Goal: Task Accomplishment & Management: Manage account settings

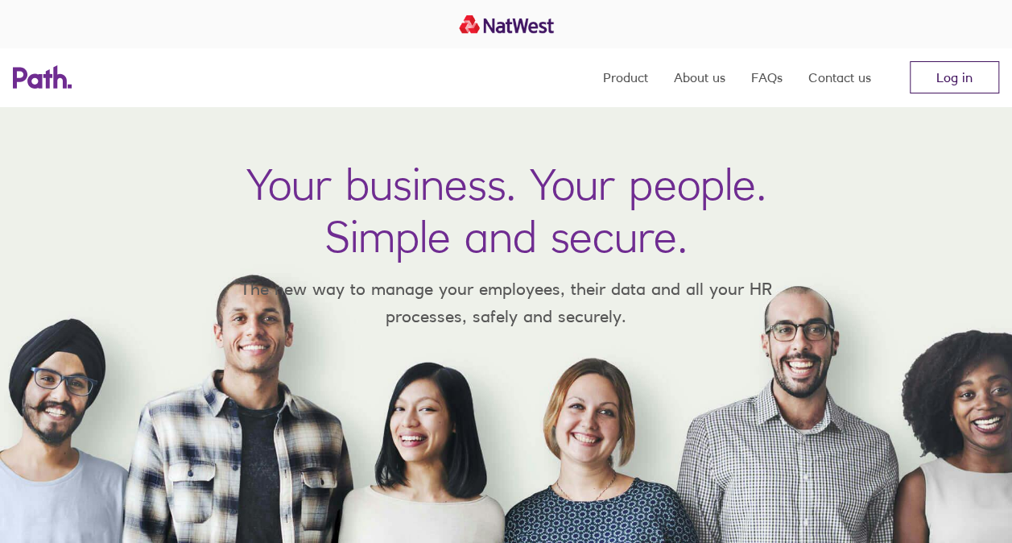
click at [932, 78] on link "Log in" at bounding box center [954, 77] width 89 height 32
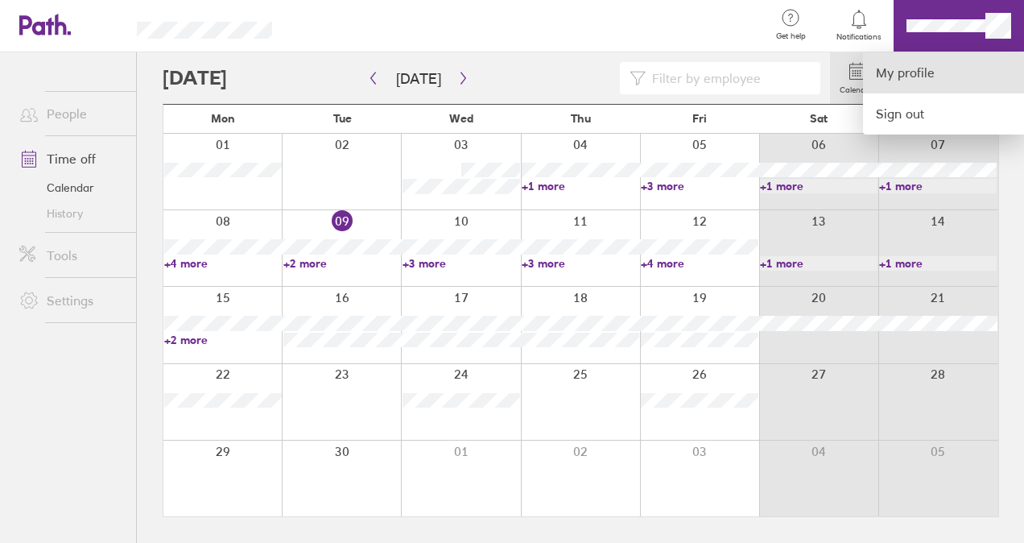
click at [915, 74] on link "My profile" at bounding box center [943, 72] width 161 height 41
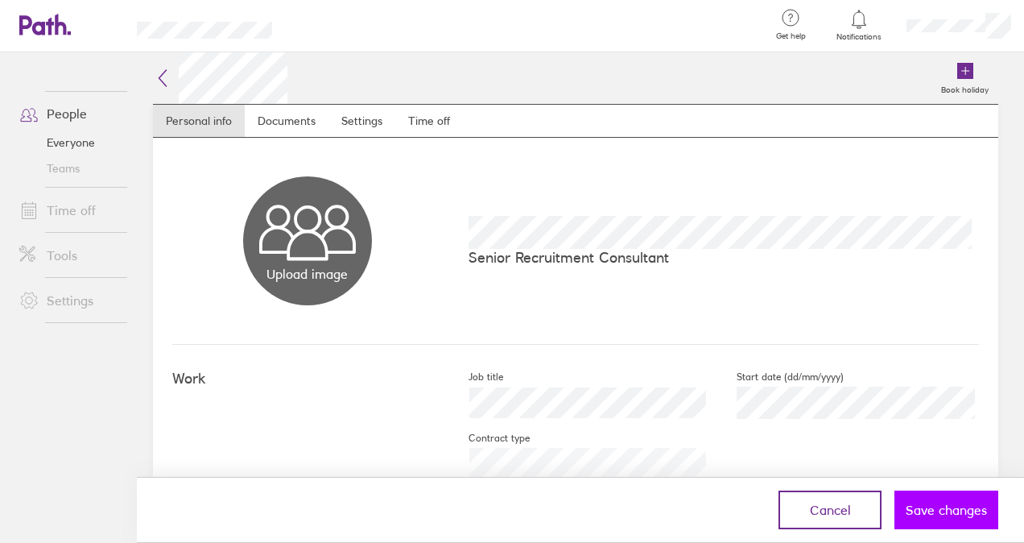
click at [928, 504] on span "Save changes" at bounding box center [946, 510] width 81 height 14
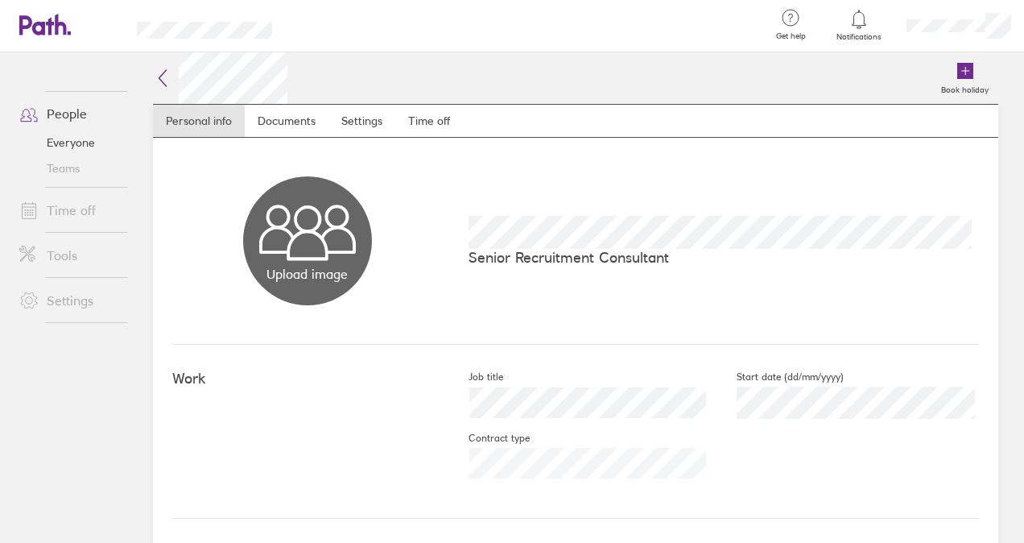
click at [73, 213] on link "Time off" at bounding box center [71, 210] width 130 height 32
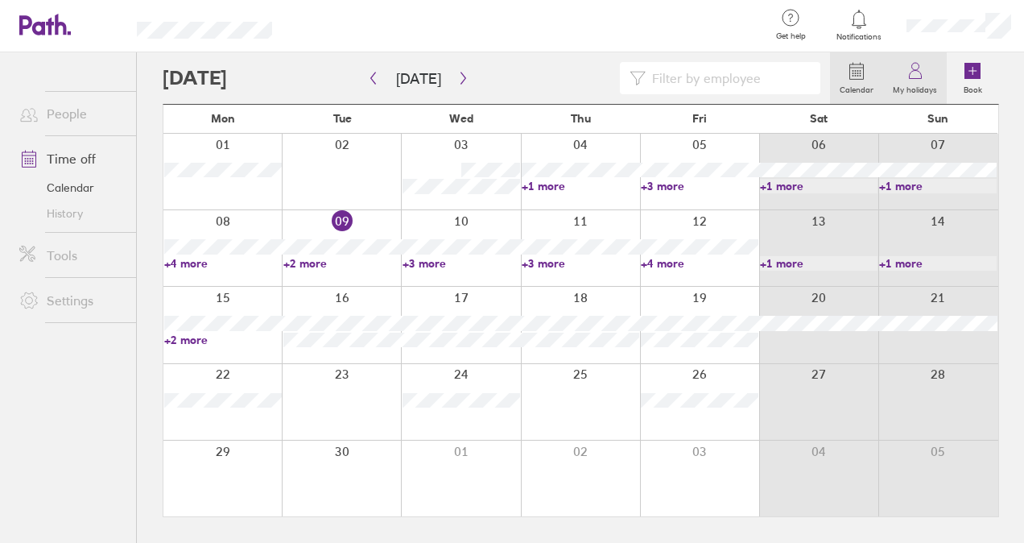
click at [920, 79] on icon at bounding box center [915, 70] width 19 height 19
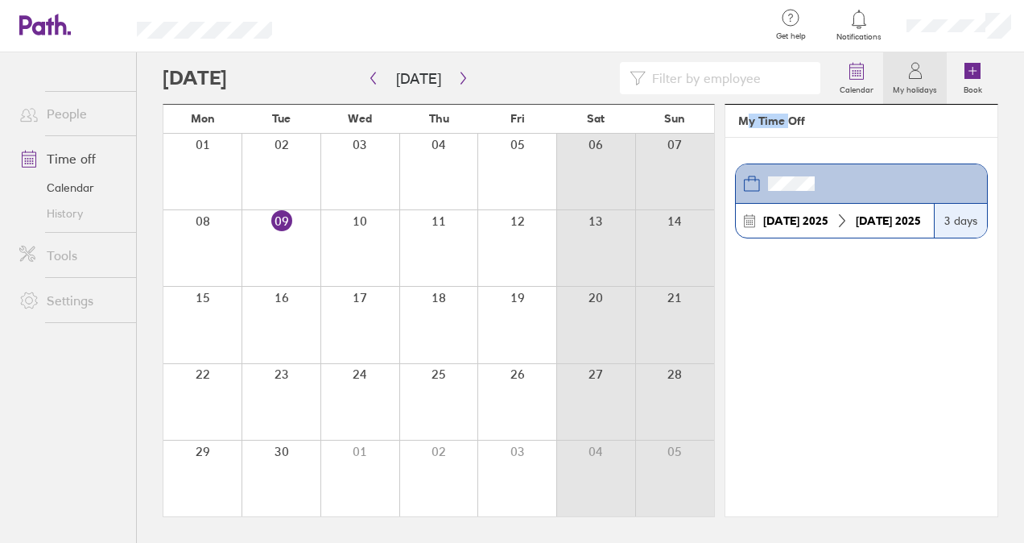
drag, startPoint x: 747, startPoint y: 121, endPoint x: 799, endPoint y: 119, distance: 52.4
click at [799, 119] on header "My Time Off" at bounding box center [862, 121] width 272 height 33
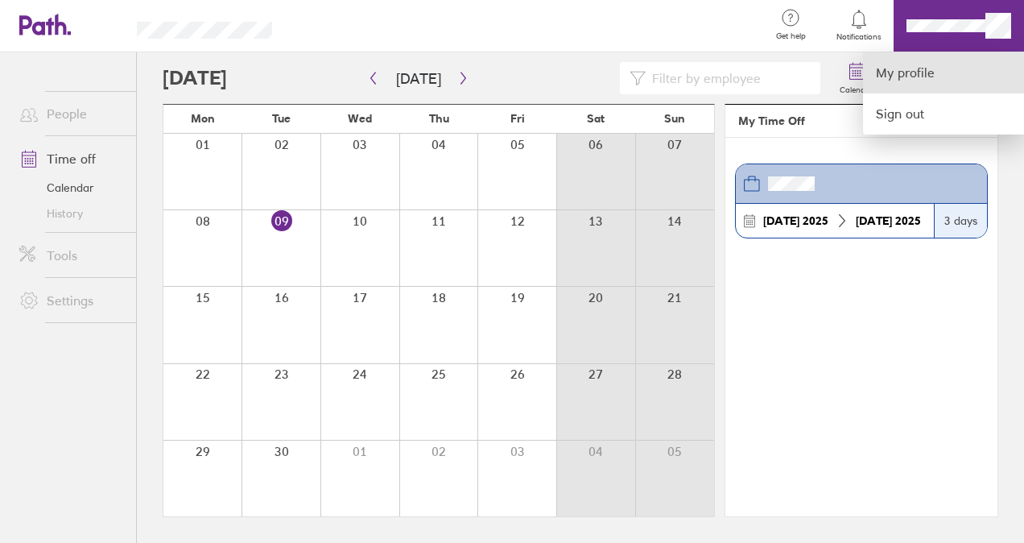
click at [925, 57] on link "My profile" at bounding box center [943, 72] width 161 height 41
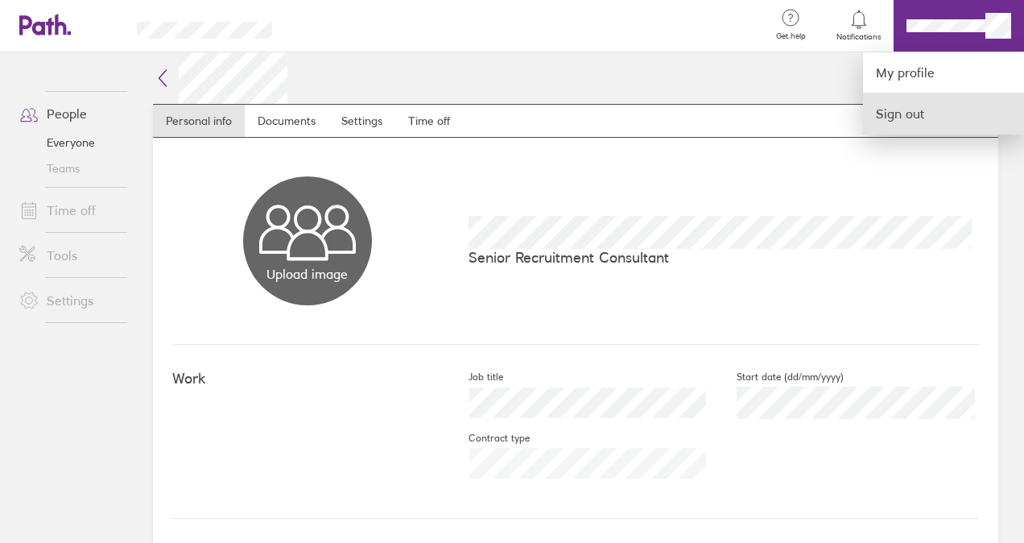
click at [904, 108] on link "Sign out" at bounding box center [943, 113] width 161 height 40
